Goal: Transaction & Acquisition: Purchase product/service

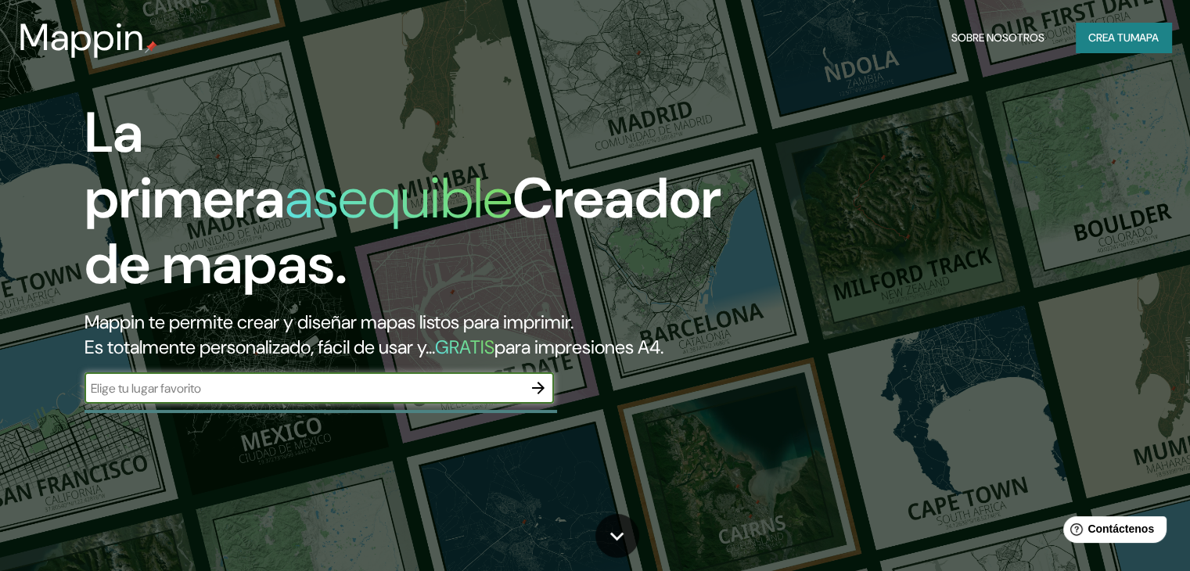
click at [539, 397] on icon "button" at bounding box center [538, 388] width 19 height 19
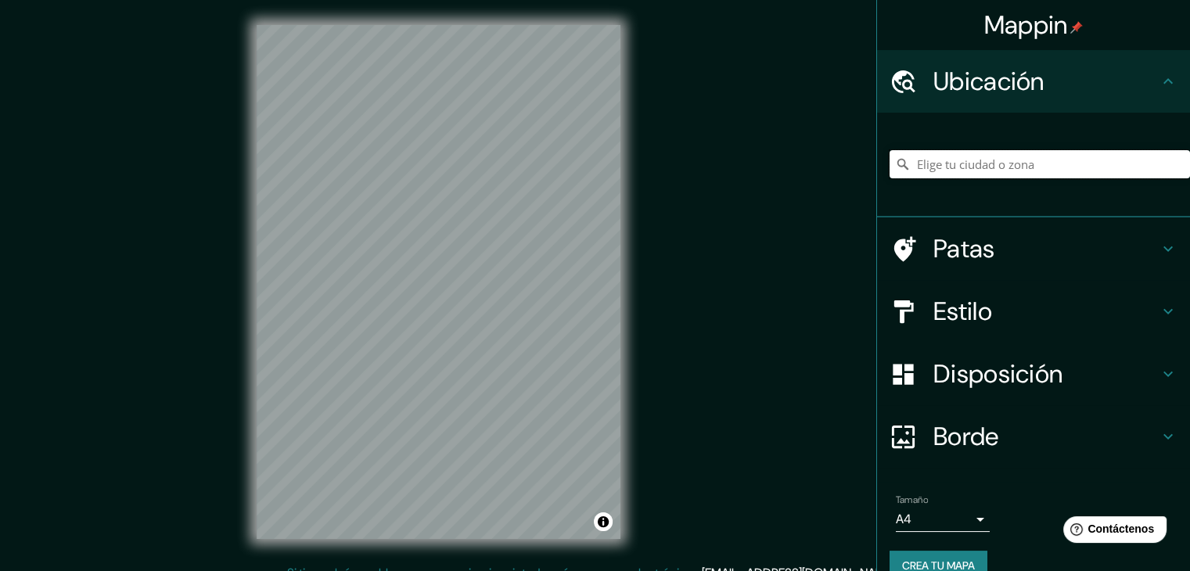
click at [939, 157] on input "Elige tu ciudad o zona" at bounding box center [1039, 164] width 300 height 28
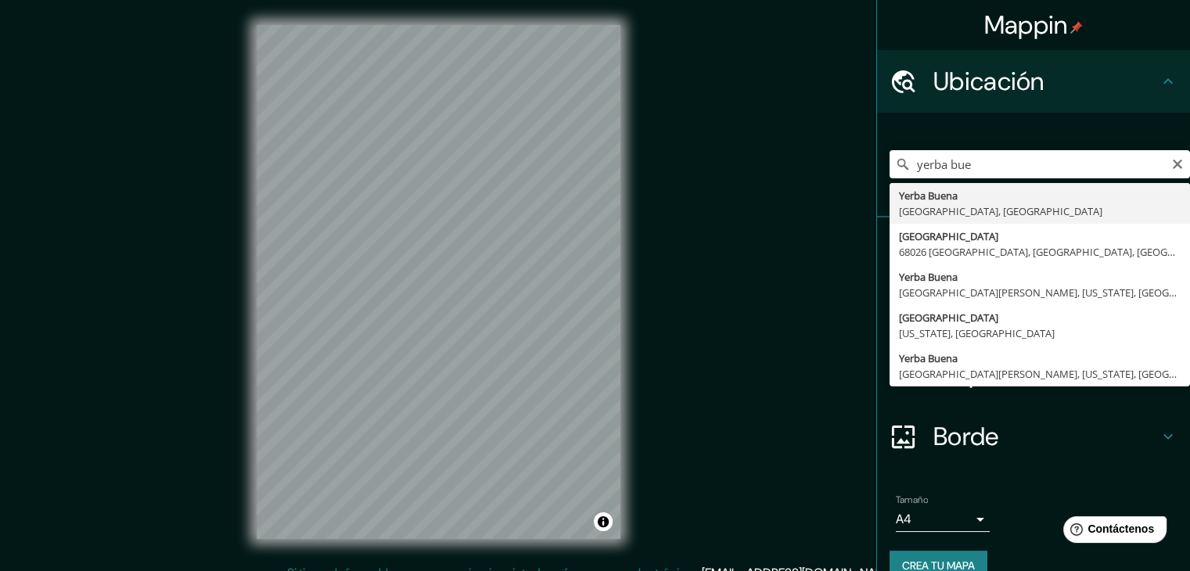
type input "[GEOGRAPHIC_DATA], [GEOGRAPHIC_DATA], [GEOGRAPHIC_DATA]"
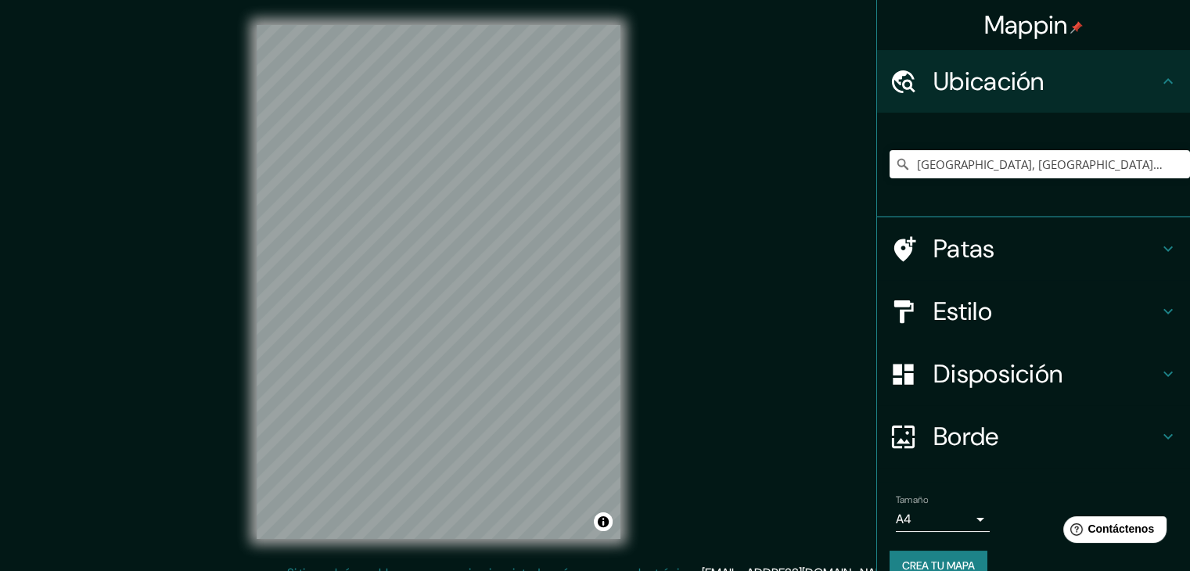
click at [991, 314] on h4 "Estilo" at bounding box center [1045, 311] width 225 height 31
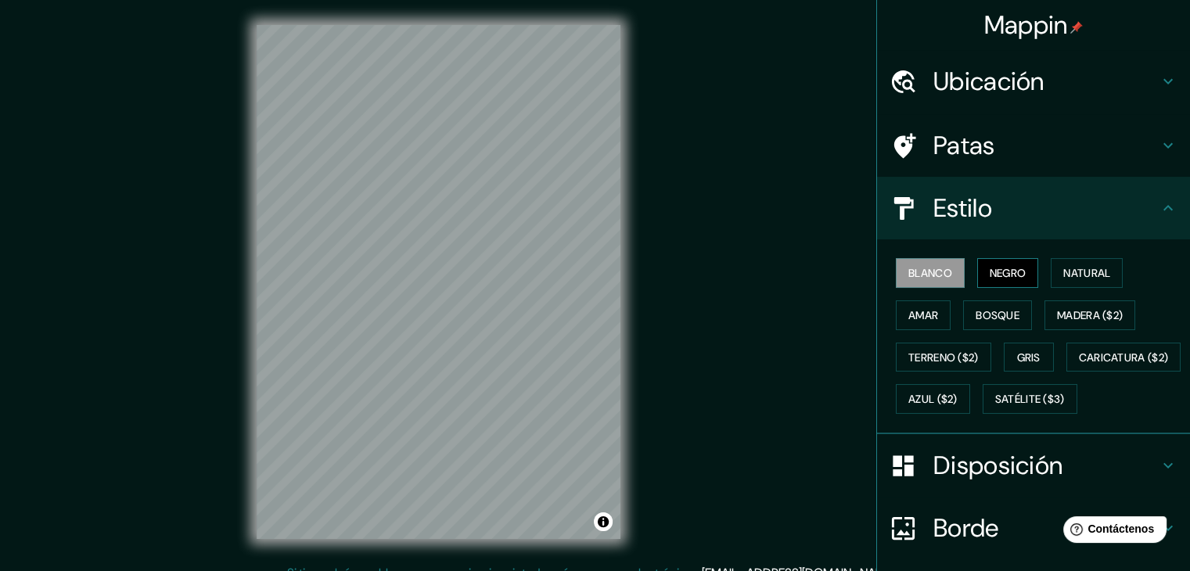
click at [990, 276] on font "Negro" at bounding box center [1008, 273] width 37 height 14
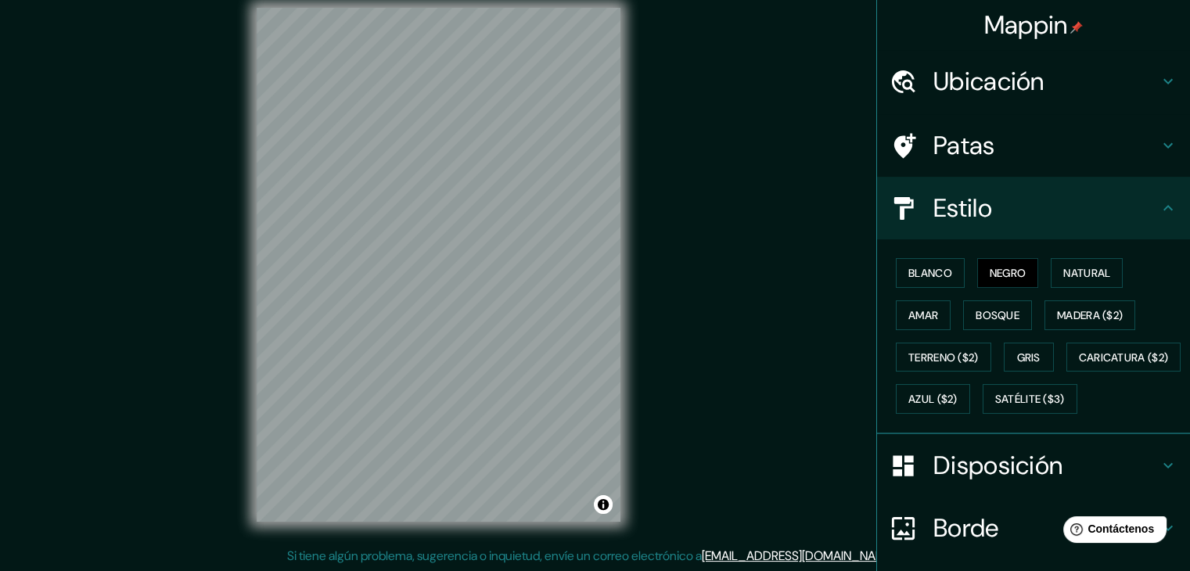
scroll to position [18, 0]
click at [649, 248] on div "Mappin Ubicación [GEOGRAPHIC_DATA], [GEOGRAPHIC_DATA], [GEOGRAPHIC_DATA] Patas …" at bounding box center [595, 276] width 1190 height 589
click at [97, 215] on div "Mappin Ubicación [GEOGRAPHIC_DATA], [GEOGRAPHIC_DATA], [GEOGRAPHIC_DATA] Patas …" at bounding box center [595, 276] width 1190 height 589
click at [206, 255] on div "Mappin Ubicación [GEOGRAPHIC_DATA], [GEOGRAPHIC_DATA], [GEOGRAPHIC_DATA] Patas …" at bounding box center [595, 276] width 1190 height 589
click at [127, 336] on div "Mappin Ubicación [GEOGRAPHIC_DATA], [GEOGRAPHIC_DATA], [GEOGRAPHIC_DATA] Patas …" at bounding box center [595, 276] width 1190 height 589
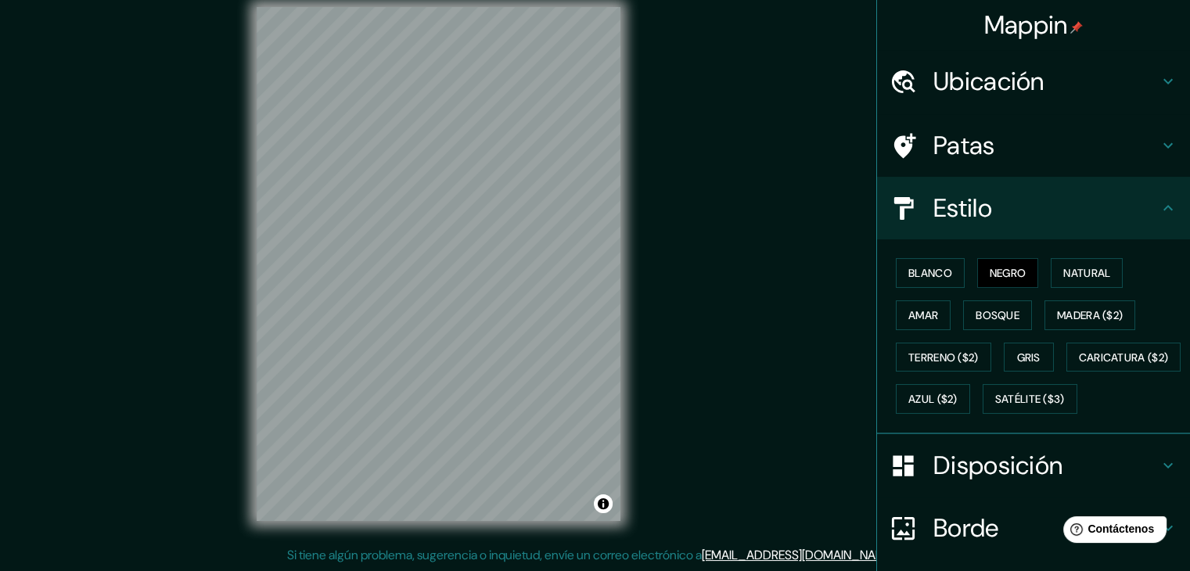
click at [175, 249] on div "Mappin Ubicación [GEOGRAPHIC_DATA], [GEOGRAPHIC_DATA], [GEOGRAPHIC_DATA] Patas …" at bounding box center [595, 276] width 1190 height 589
